Goal: Navigation & Orientation: Find specific page/section

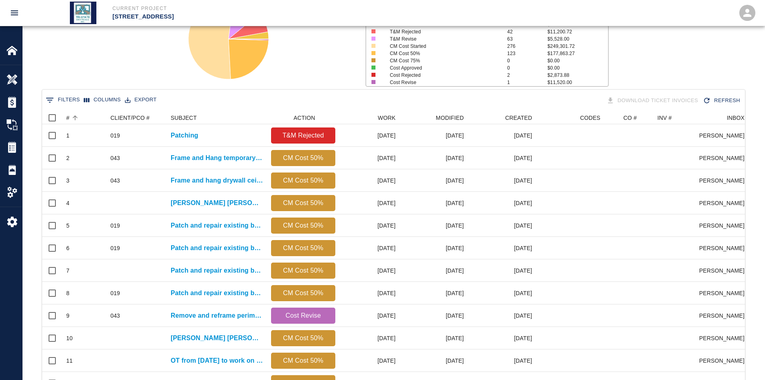
scroll to position [463, 697]
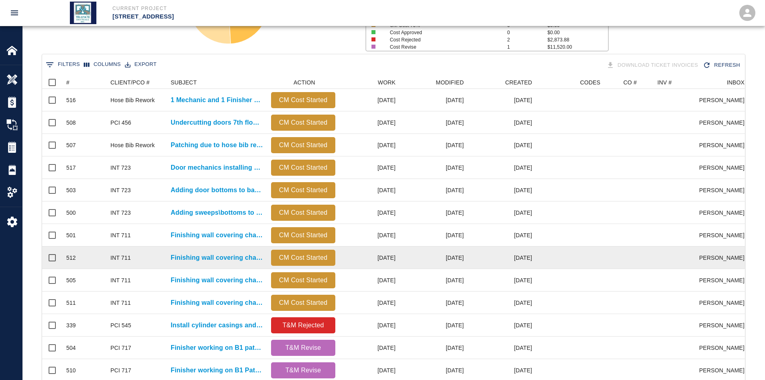
scroll to position [121, 0]
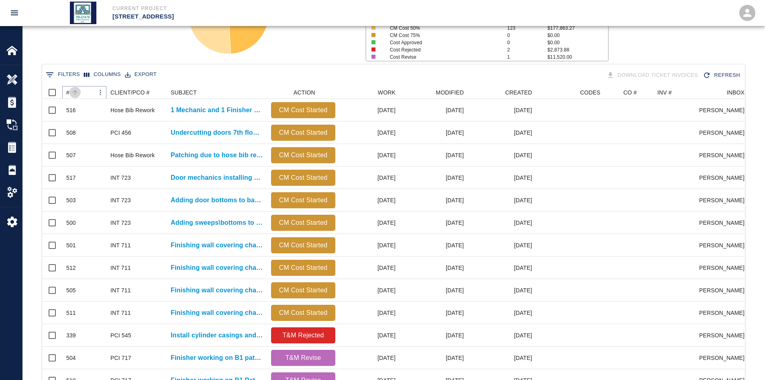
click at [70, 92] on button "Sort" at bounding box center [74, 92] width 11 height 11
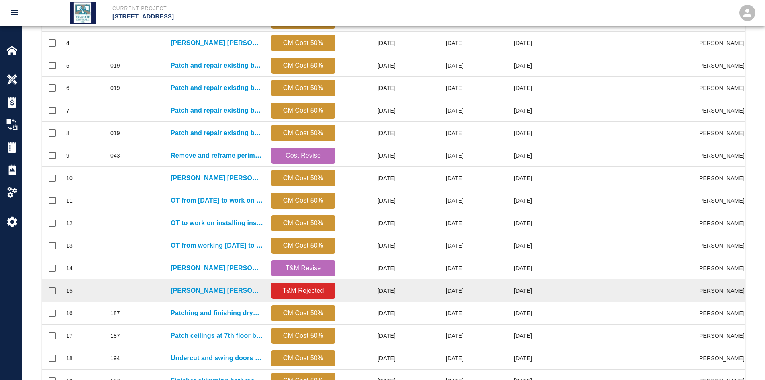
scroll to position [336, 0]
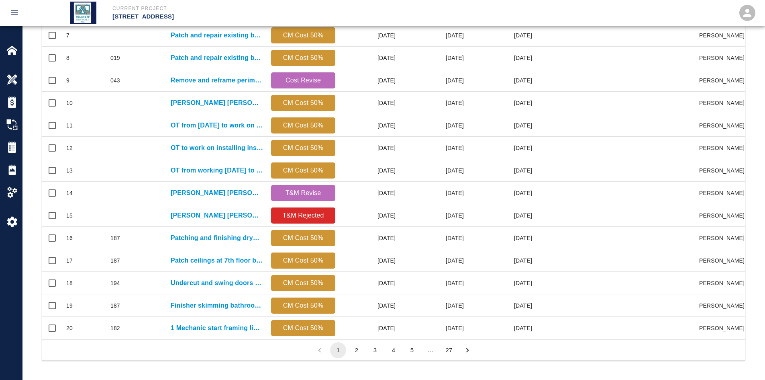
click at [452, 349] on button "27" at bounding box center [449, 350] width 16 height 16
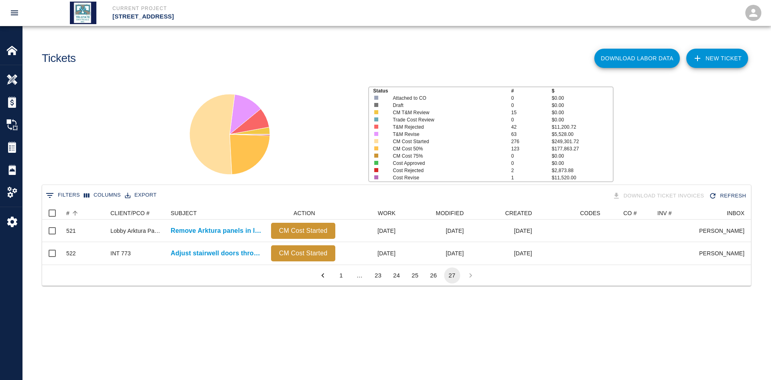
scroll to position [6, 6]
